Goal: Information Seeking & Learning: Learn about a topic

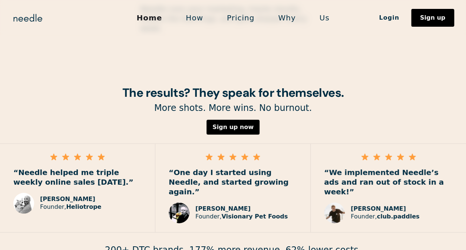
scroll to position [1100, 0]
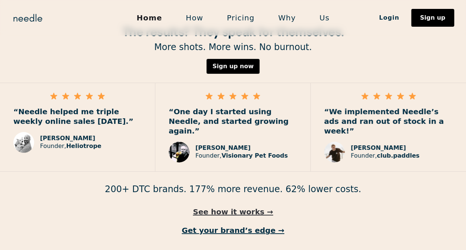
click at [213, 207] on link "See how it works →" at bounding box center [233, 212] width 466 height 10
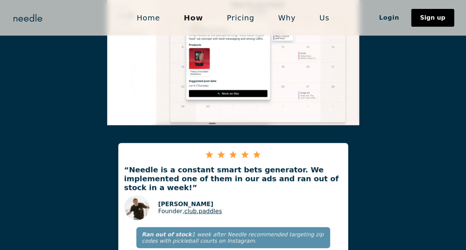
scroll to position [700, 0]
